Goal: Task Accomplishment & Management: Manage account settings

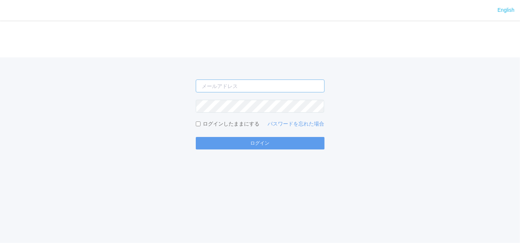
click at [227, 86] on input "email" at bounding box center [260, 85] width 129 height 13
type input "[EMAIL_ADDRESS][DOMAIN_NAME]"
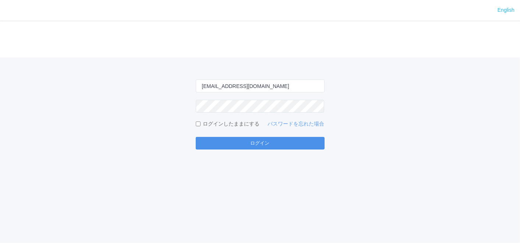
click at [243, 144] on button "ログイン" at bounding box center [260, 143] width 129 height 13
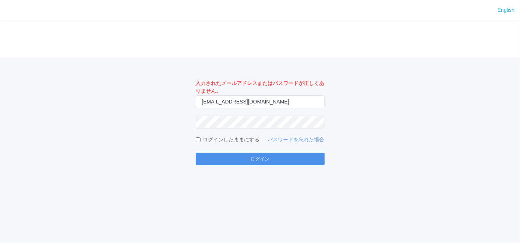
click at [260, 162] on button "ログイン" at bounding box center [260, 159] width 129 height 13
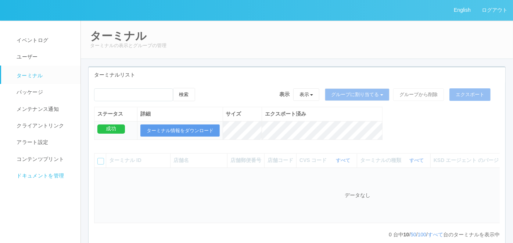
click at [47, 173] on span "ドキュメントを管理" at bounding box center [39, 175] width 49 height 6
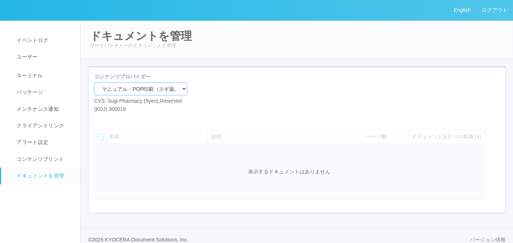
click at [146, 90] on select "マニュアル・POP印刷（スギ薬局） マニュアル・POP印刷（DY） マニュアル・POP印刷（共通） マニュアル・POP印刷（セコマ） マニュアル・POP印刷（…" at bounding box center [140, 88] width 93 height 13
click at [224, 66] on div "コンテンツプロバイダー マニュアル・POP印刷（スギ薬局） マニュアル・POP印刷（DY） マニュアル・POP印刷（共通） マニュアル・POP印刷（セコマ） …" at bounding box center [297, 139] width 418 height 147
click at [141, 85] on select "マニュアル・POP印刷（スギ薬局） マニュアル・POP印刷（DY） マニュアル・POP印刷（共通） マニュアル・POP印刷（セコマ） マニュアル・POP印刷（…" at bounding box center [140, 88] width 93 height 13
click at [268, 74] on div "コンテンツプロバイダー マニュアル・POP印刷（スギ薬局） マニュアル・POP印刷（DY） マニュアル・POP印刷（共通） マニュアル・POP印刷（セコマ） …" at bounding box center [297, 96] width 417 height 46
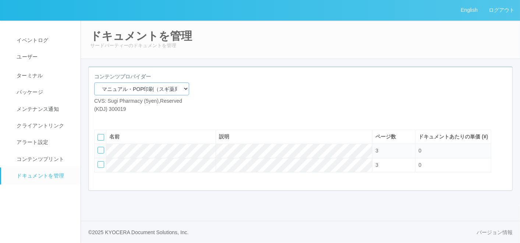
click at [138, 90] on select "マニュアル・POP印刷（スギ薬局） マニュアル・POP印刷（DY） マニュアル・POP印刷（共通） マニュアル・POP印刷（セコマ） マニュアル・POP印刷（…" at bounding box center [141, 88] width 95 height 13
select select "92e33cfa-a397-43d0-aeaa-8a96cbdf4d79"
click at [94, 82] on select "マニュアル・POP印刷（スギ薬局） マニュアル・POP印刷（DY） マニュアル・POP印刷（共通） マニュアル・POP印刷（セコマ） マニュアル・POP印刷（…" at bounding box center [141, 88] width 95 height 13
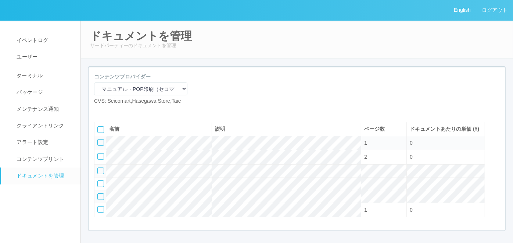
click at [102, 146] on div at bounding box center [100, 142] width 7 height 7
click at [122, 111] on icon at bounding box center [122, 111] width 0 height 0
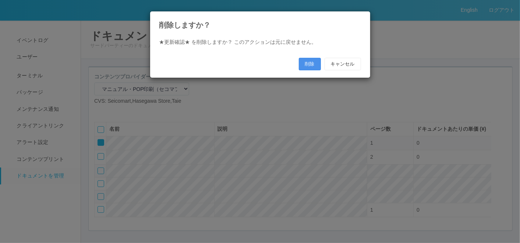
click at [305, 63] on button "削除" at bounding box center [310, 64] width 22 height 13
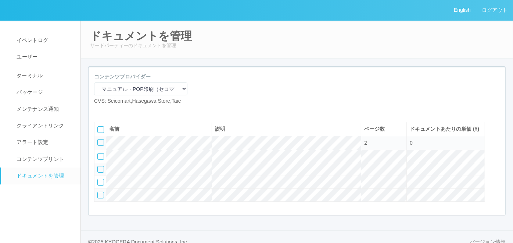
click at [101, 198] on div at bounding box center [100, 195] width 7 height 7
click at [494, 135] on div at bounding box center [496, 127] width 11 height 15
click at [98, 140] on icon at bounding box center [98, 140] width 0 height 0
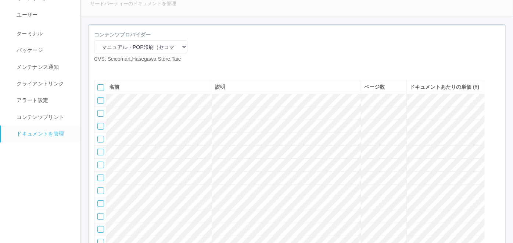
scroll to position [122, 0]
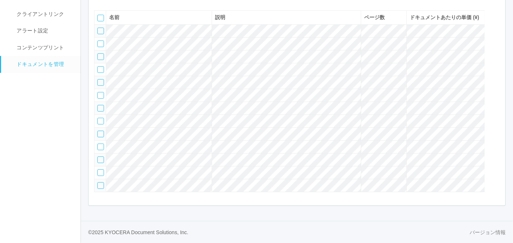
click at [102, 34] on div at bounding box center [100, 31] width 7 height 7
click at [101, 47] on div at bounding box center [100, 43] width 7 height 7
click at [101, 60] on div at bounding box center [100, 56] width 7 height 7
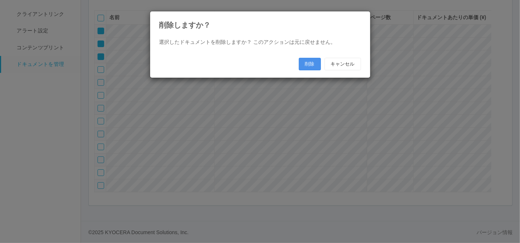
click at [306, 64] on button "削除" at bounding box center [310, 64] width 22 height 13
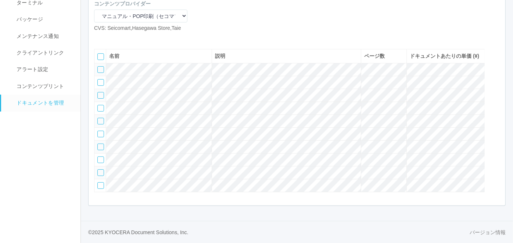
scroll to position [104, 0]
click at [99, 159] on div at bounding box center [100, 159] width 7 height 7
click at [102, 172] on div at bounding box center [100, 172] width 7 height 7
click at [102, 187] on div at bounding box center [100, 185] width 7 height 7
click at [492, 47] on div at bounding box center [496, 54] width 11 height 15
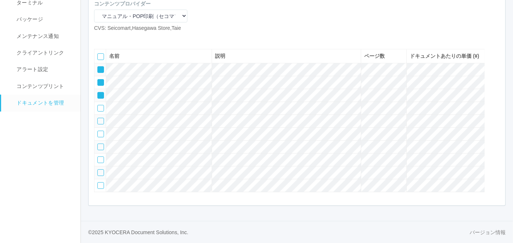
click at [98, 67] on icon at bounding box center [98, 67] width 0 height 0
click at [98, 80] on icon at bounding box center [98, 80] width 0 height 0
click at [98, 93] on icon at bounding box center [98, 93] width 0 height 0
click at [111, 38] on icon at bounding box center [111, 38] width 0 height 0
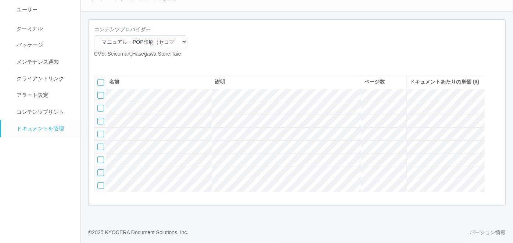
scroll to position [76, 0]
click at [100, 92] on div at bounding box center [100, 95] width 7 height 7
click at [97, 105] on div at bounding box center [100, 108] width 7 height 7
click at [99, 118] on div at bounding box center [100, 121] width 7 height 7
click at [97, 131] on div at bounding box center [100, 134] width 7 height 7
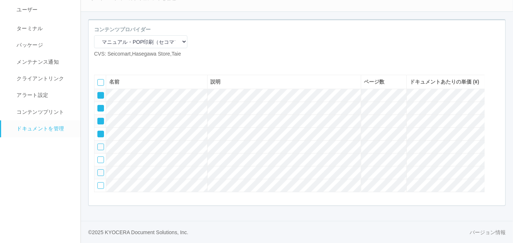
click at [122, 64] on icon at bounding box center [122, 64] width 0 height 0
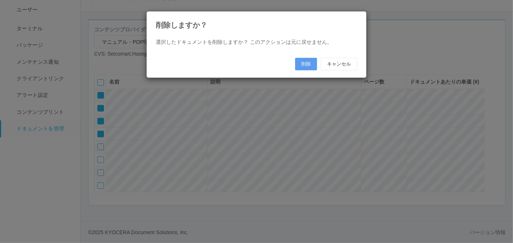
scroll to position [68, 0]
click at [307, 62] on button "削除" at bounding box center [310, 64] width 22 height 13
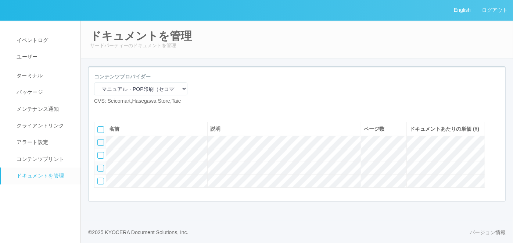
scroll to position [20, 0]
click at [111, 111] on icon at bounding box center [111, 111] width 0 height 0
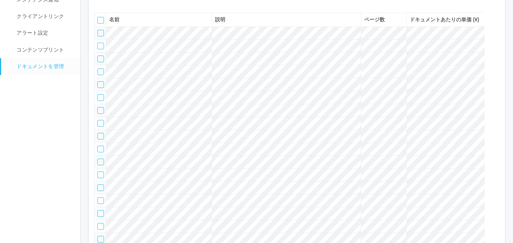
scroll to position [104, 0]
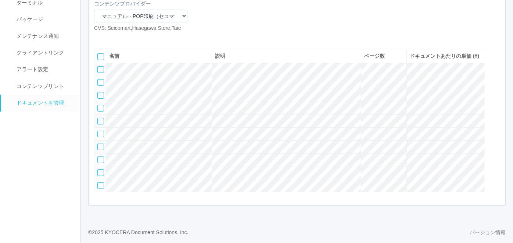
click at [102, 66] on div at bounding box center [100, 69] width 7 height 7
click at [101, 79] on div at bounding box center [100, 82] width 7 height 7
click at [101, 92] on div at bounding box center [100, 95] width 7 height 7
click at [100, 105] on div at bounding box center [100, 108] width 7 height 7
click at [100, 118] on div at bounding box center [100, 121] width 7 height 7
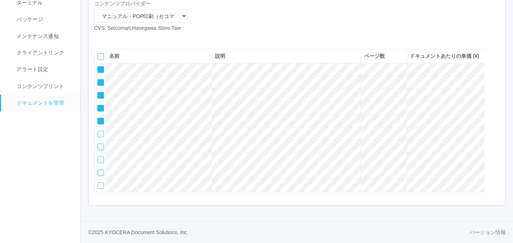
click at [122, 38] on icon at bounding box center [122, 38] width 0 height 0
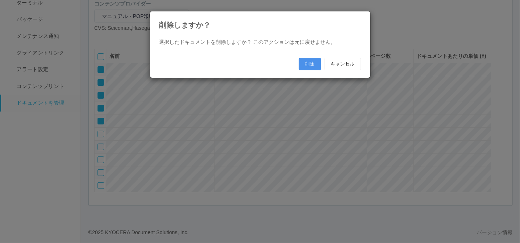
click at [304, 67] on button "削除" at bounding box center [310, 64] width 22 height 13
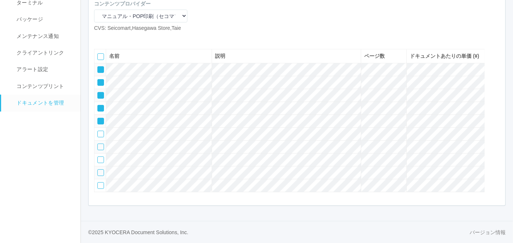
scroll to position [34, 0]
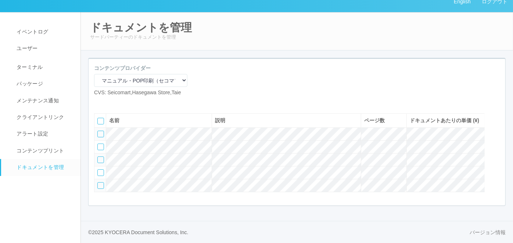
click at [111, 102] on icon at bounding box center [111, 102] width 0 height 0
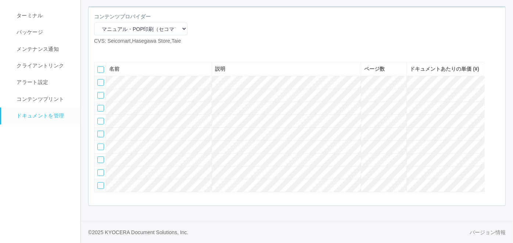
scroll to position [90, 0]
click at [103, 79] on div at bounding box center [100, 82] width 7 height 7
click at [101, 92] on div at bounding box center [100, 95] width 7 height 7
click at [99, 105] on div at bounding box center [100, 108] width 7 height 7
click at [122, 51] on icon at bounding box center [122, 51] width 0 height 0
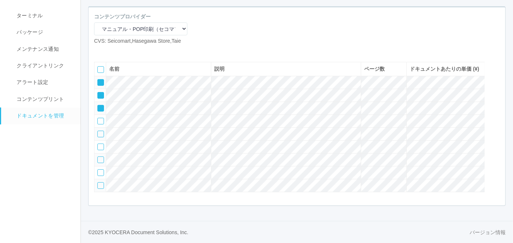
scroll to position [82, 0]
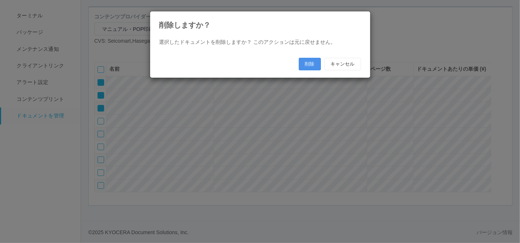
click at [306, 66] on button "削除" at bounding box center [310, 64] width 22 height 13
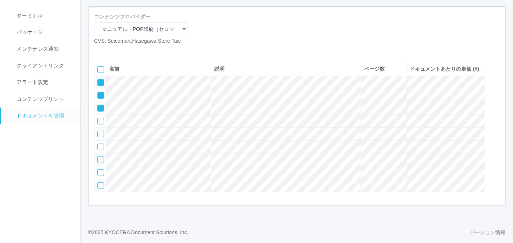
scroll to position [48, 0]
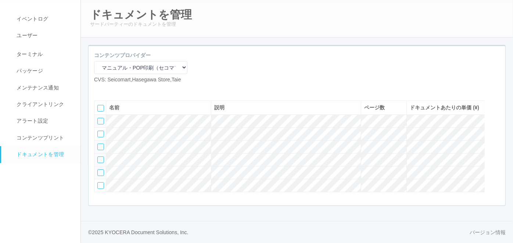
click at [99, 159] on div at bounding box center [100, 159] width 7 height 7
click at [102, 170] on div at bounding box center [100, 172] width 7 height 7
click at [102, 186] on div at bounding box center [100, 185] width 7 height 7
click at [497, 100] on div at bounding box center [496, 106] width 11 height 15
click at [98, 118] on icon at bounding box center [98, 118] width 0 height 0
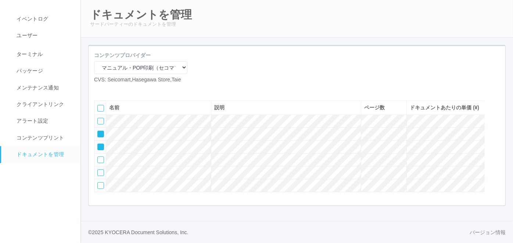
click at [100, 131] on div at bounding box center [100, 134] width 7 height 7
click at [98, 144] on icon at bounding box center [98, 144] width 0 height 0
click at [111, 89] on icon at bounding box center [111, 89] width 0 height 0
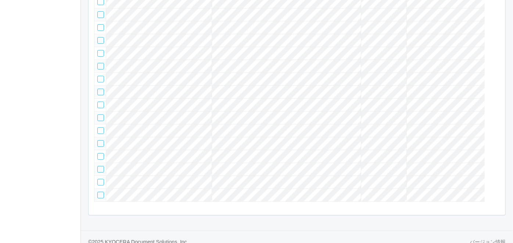
scroll to position [62, 0]
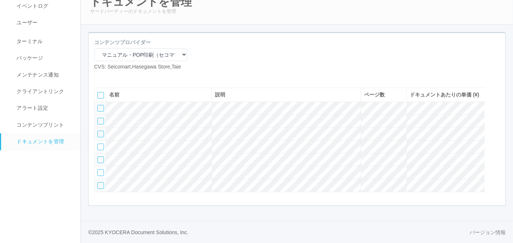
click at [101, 118] on div at bounding box center [100, 121] width 7 height 7
click at [99, 131] on div at bounding box center [100, 134] width 7 height 7
click at [99, 143] on div at bounding box center [100, 146] width 7 height 7
click at [122, 76] on icon at bounding box center [122, 76] width 0 height 0
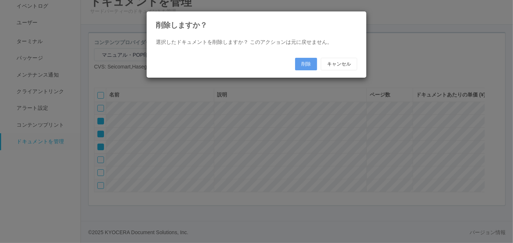
scroll to position [54, 0]
click at [307, 64] on button "削除" at bounding box center [310, 64] width 22 height 13
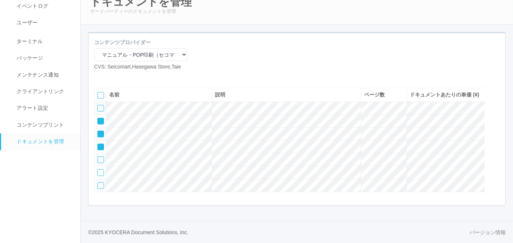
scroll to position [20, 0]
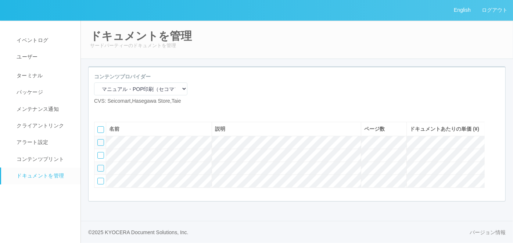
click at [111, 111] on icon at bounding box center [111, 111] width 0 height 0
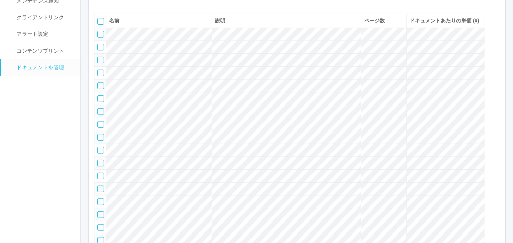
scroll to position [95, 0]
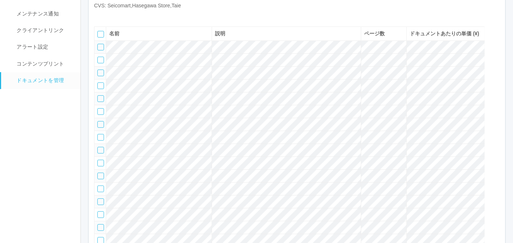
click at [102, 50] on div at bounding box center [100, 47] width 7 height 7
click at [100, 89] on div at bounding box center [100, 85] width 7 height 7
click at [100, 102] on div at bounding box center [100, 98] width 7 height 7
click at [100, 115] on div at bounding box center [100, 111] width 7 height 7
click at [99, 128] on div at bounding box center [100, 124] width 7 height 7
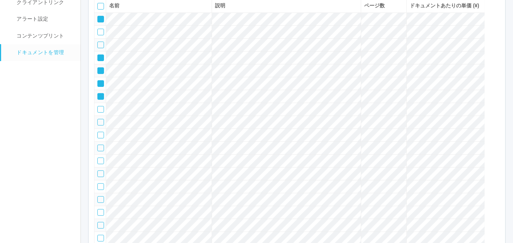
scroll to position [136, 0]
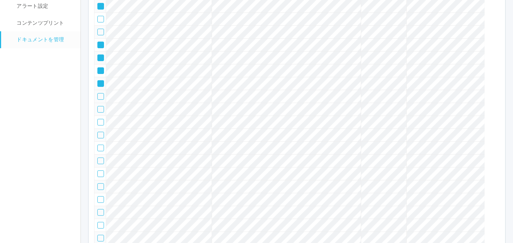
click at [97, 100] on div at bounding box center [100, 96] width 7 height 7
click at [97, 113] on div at bounding box center [100, 109] width 7 height 7
click at [100, 125] on div at bounding box center [100, 122] width 7 height 7
click at [100, 138] on div at bounding box center [100, 135] width 7 height 7
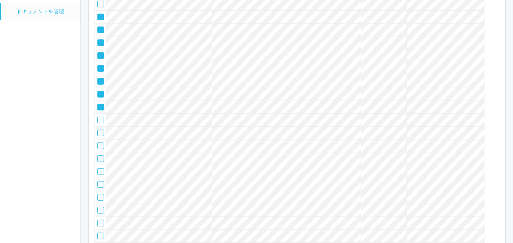
scroll to position [177, 0]
click at [100, 110] on div at bounding box center [100, 107] width 7 height 7
click at [99, 123] on div at bounding box center [100, 120] width 7 height 7
click at [100, 136] on div at bounding box center [100, 132] width 7 height 7
click at [99, 152] on td at bounding box center [101, 145] width 12 height 13
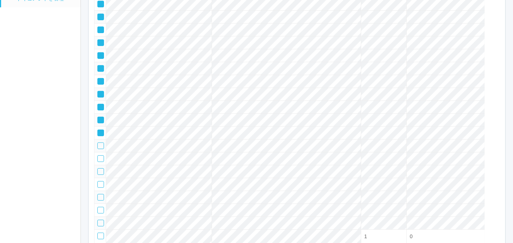
click at [102, 149] on div at bounding box center [100, 145] width 7 height 7
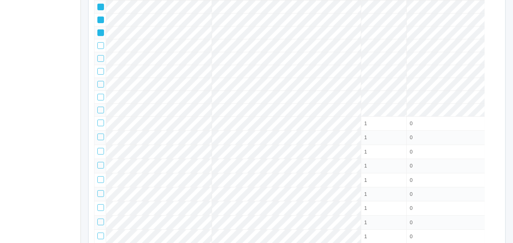
scroll to position [299, 0]
click at [100, 39] on div at bounding box center [100, 36] width 7 height 7
click at [101, 52] on div at bounding box center [100, 49] width 7 height 7
click at [101, 65] on div at bounding box center [100, 61] width 7 height 7
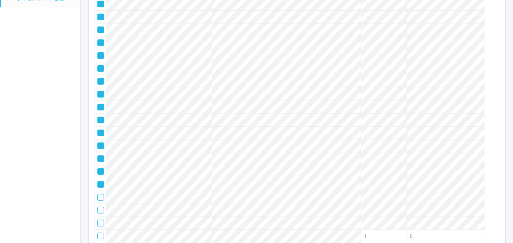
scroll to position [0, 0]
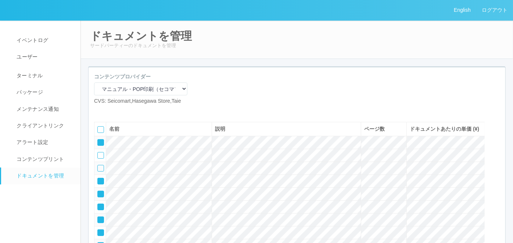
click at [122, 111] on icon at bounding box center [122, 111] width 0 height 0
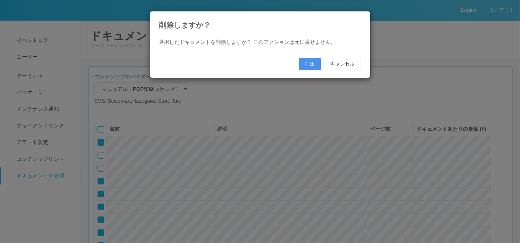
click at [305, 65] on button "削除" at bounding box center [310, 64] width 22 height 13
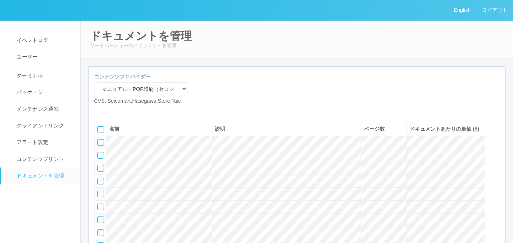
click at [111, 111] on icon at bounding box center [111, 111] width 0 height 0
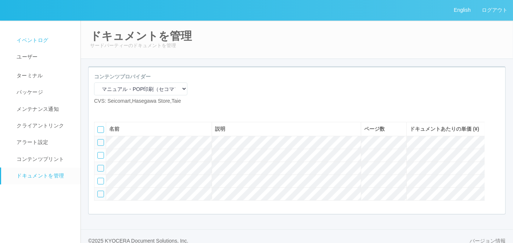
click at [28, 43] on span "イベントログ" at bounding box center [31, 40] width 33 height 6
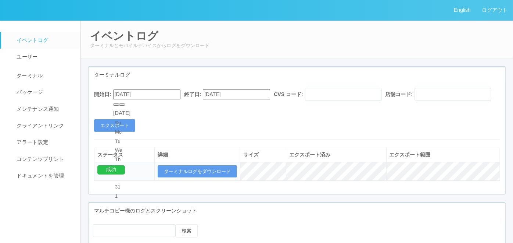
click at [155, 95] on input "[DATE]" at bounding box center [146, 94] width 67 height 10
click at [131, 110] on div "[DATE]" at bounding box center [121, 113] width 17 height 8
click at [125, 106] on button "button" at bounding box center [122, 104] width 6 height 2
click at [129, 211] on div "1" at bounding box center [122, 214] width 14 height 7
type input "[DATE]"
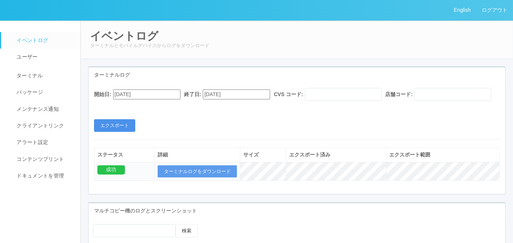
click at [122, 132] on button "エクスポート" at bounding box center [114, 125] width 41 height 13
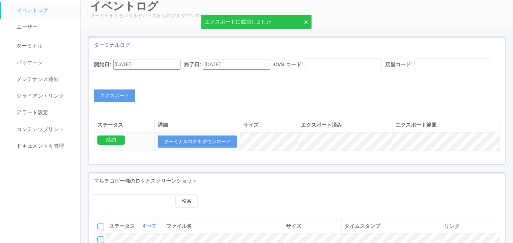
scroll to position [41, 0]
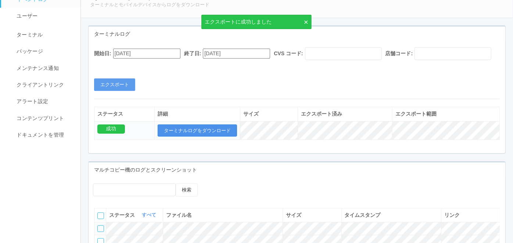
click at [188, 137] on button "ターミナルログをダウンロード" at bounding box center [197, 130] width 79 height 13
